Goal: Task Accomplishment & Management: Manage account settings

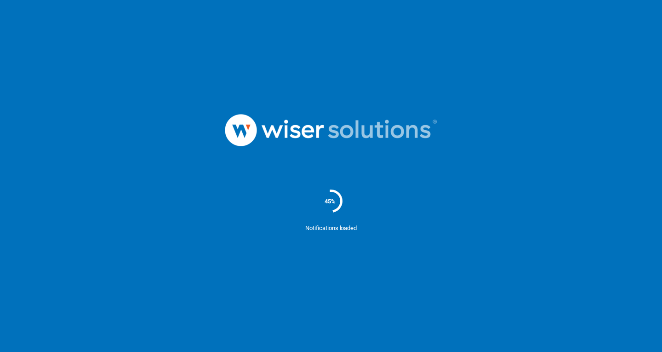
click at [469, 335] on ms-splash-screen "45% Notifications loaded" at bounding box center [331, 176] width 662 height 352
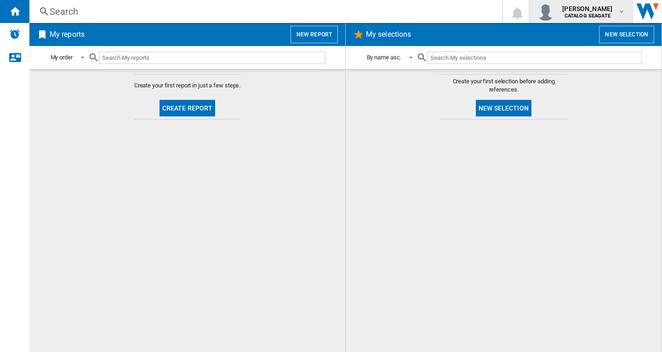
click at [582, 16] on b "CATALOG SEAGATE" at bounding box center [588, 16] width 46 height 6
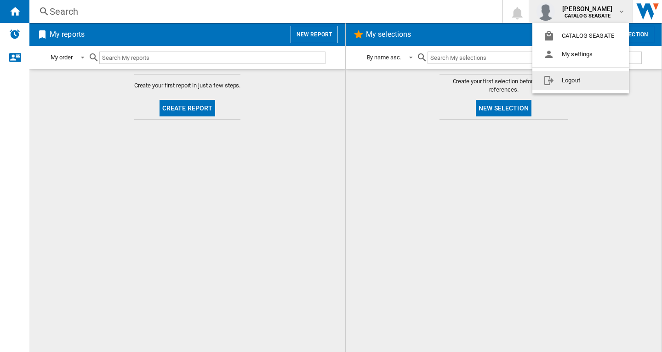
drag, startPoint x: 571, startPoint y: 81, endPoint x: 608, endPoint y: 71, distance: 37.7
click at [571, 81] on button "Logout" at bounding box center [581, 80] width 97 height 18
